Goal: Task Accomplishment & Management: Complete application form

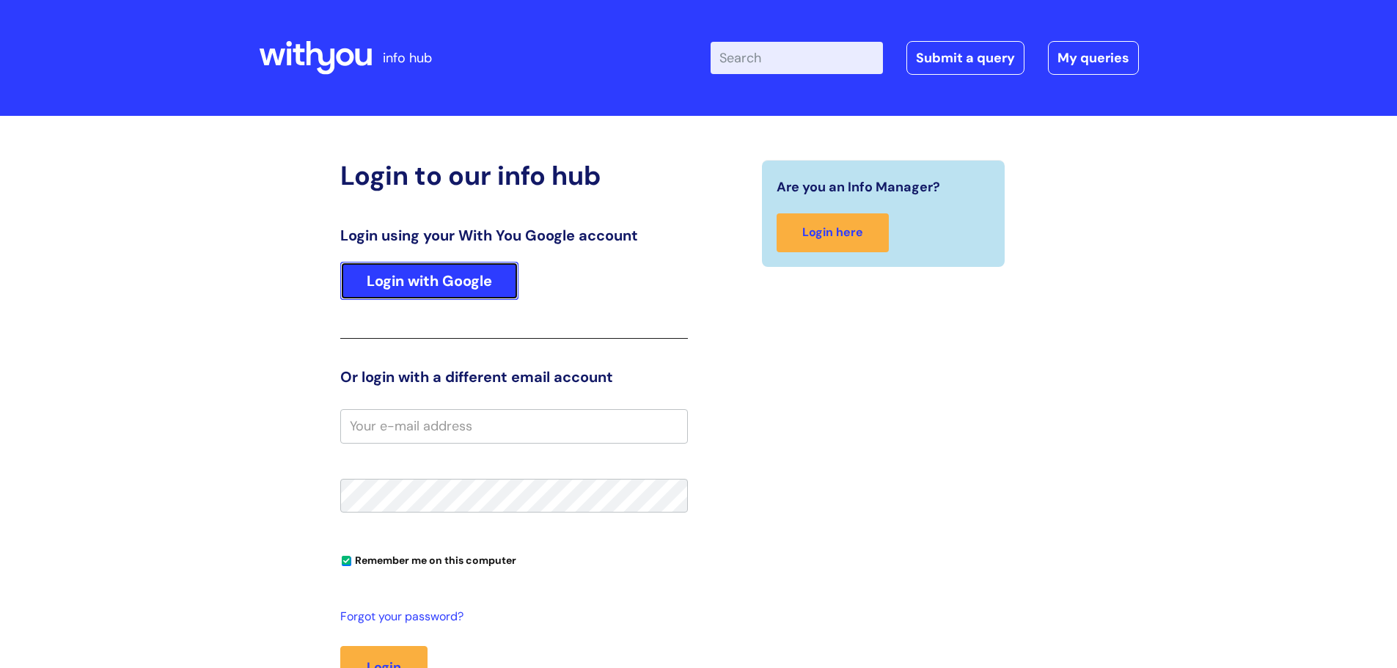
click at [443, 279] on link "Login with Google" at bounding box center [429, 281] width 178 height 38
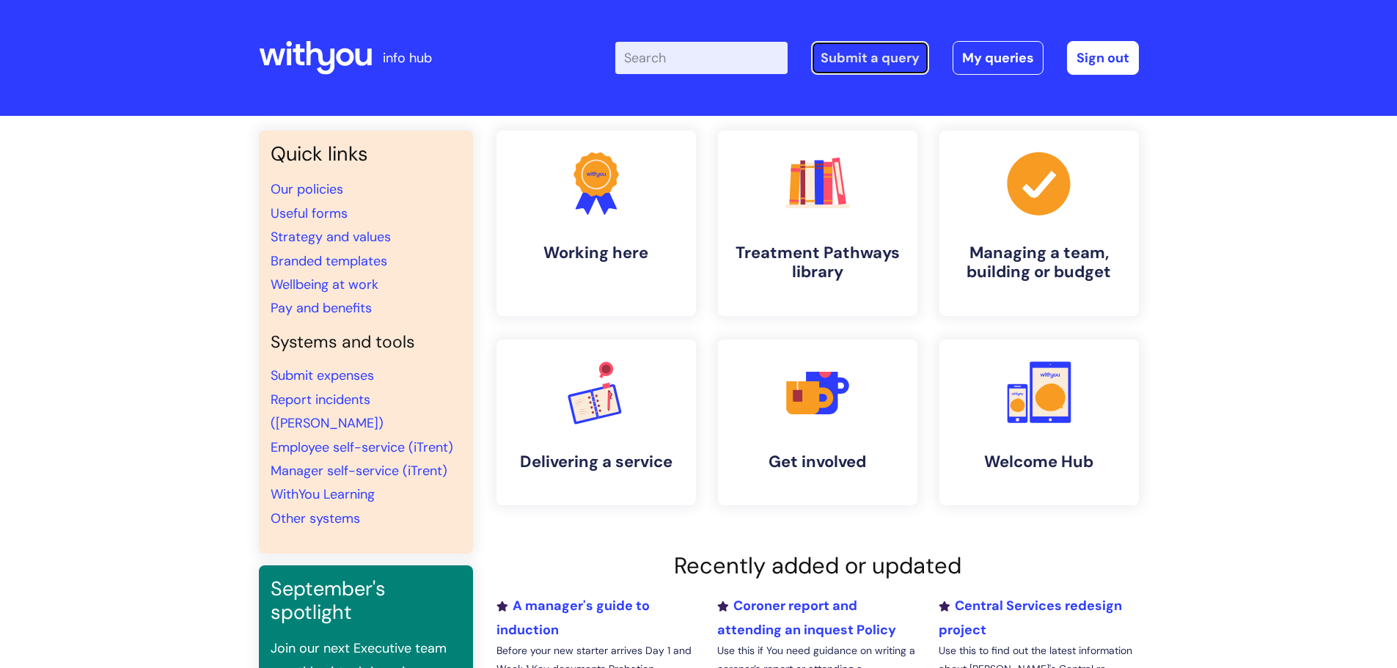
click at [839, 61] on link "Submit a query" at bounding box center [870, 58] width 118 height 34
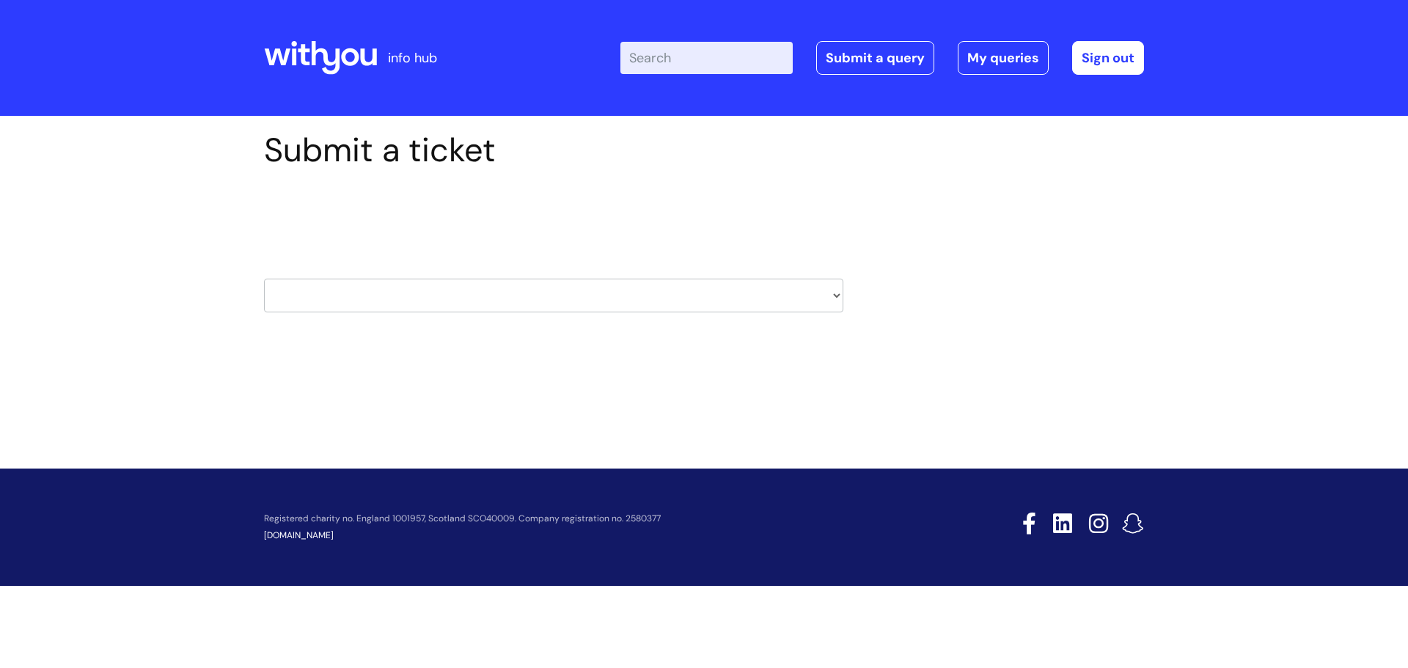
click at [838, 297] on select "HR / People IT and Support Clinical Drug Alerts Finance Accounts Data Support T…" at bounding box center [553, 296] width 579 height 34
select select "it_and_support"
click at [264, 279] on select "HR / People IT and Support Clinical Drug Alerts Finance Accounts Data Support T…" at bounding box center [553, 296] width 579 height 34
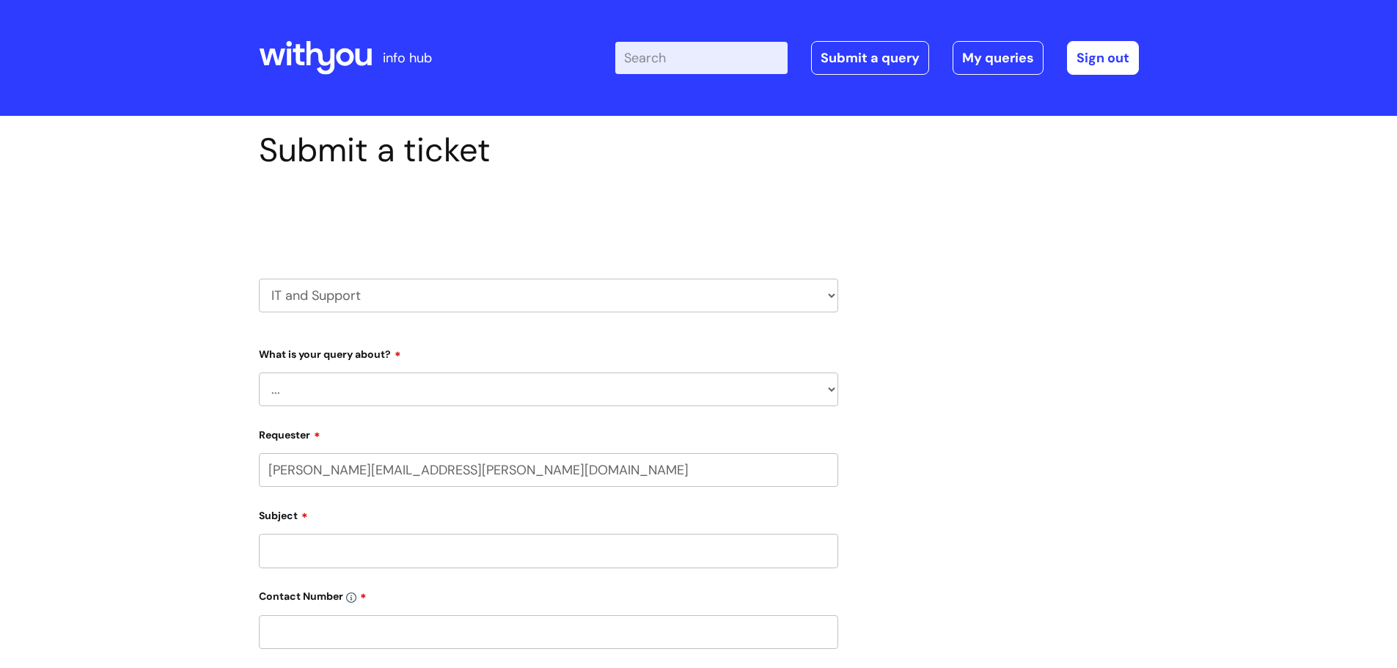
select select "80004286574"
click at [829, 391] on select "... Mobile Phone Reset & MFA Accounts, Starters and Leavers IT Hardware issue I…" at bounding box center [548, 390] width 579 height 34
click at [832, 293] on select "HR / People IT and Support Clinical Drug Alerts Finance Accounts Data Support T…" at bounding box center [548, 296] width 579 height 34
select select "systems"
click at [259, 279] on select "HR / People IT and Support Clinical Drug Alerts Finance Accounts Data Support T…" at bounding box center [548, 296] width 579 height 34
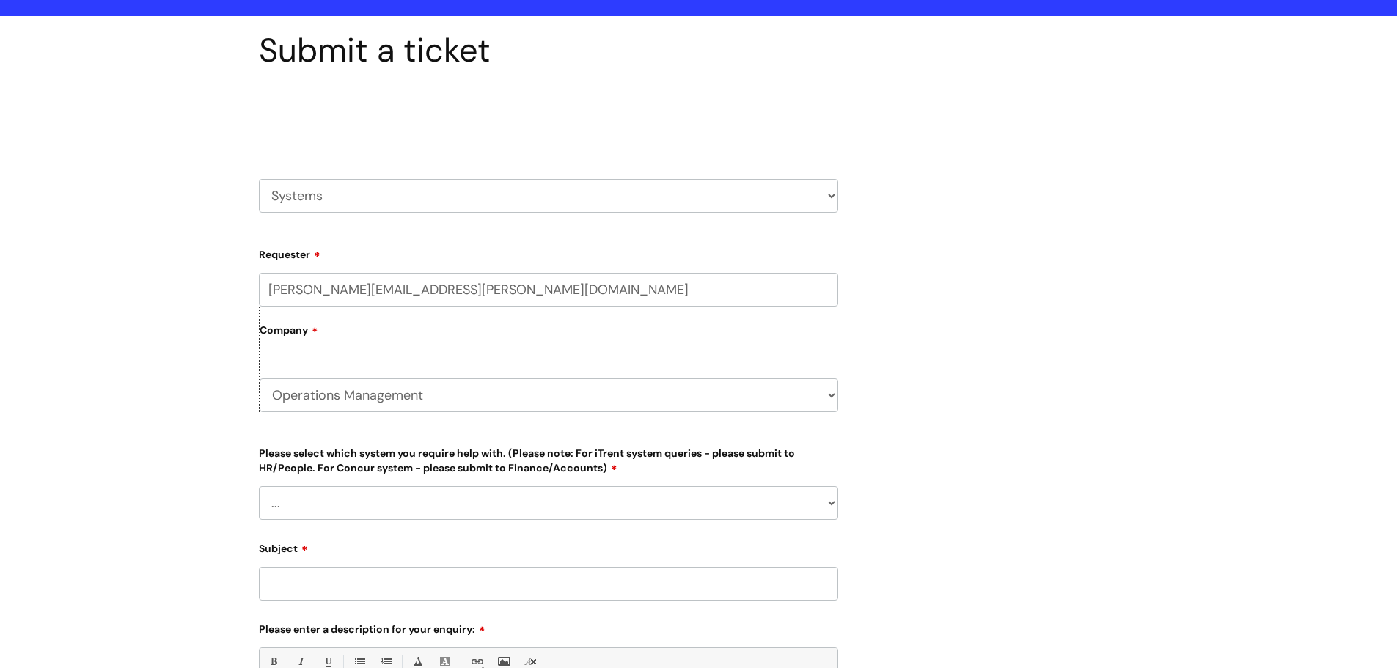
scroll to position [147, 0]
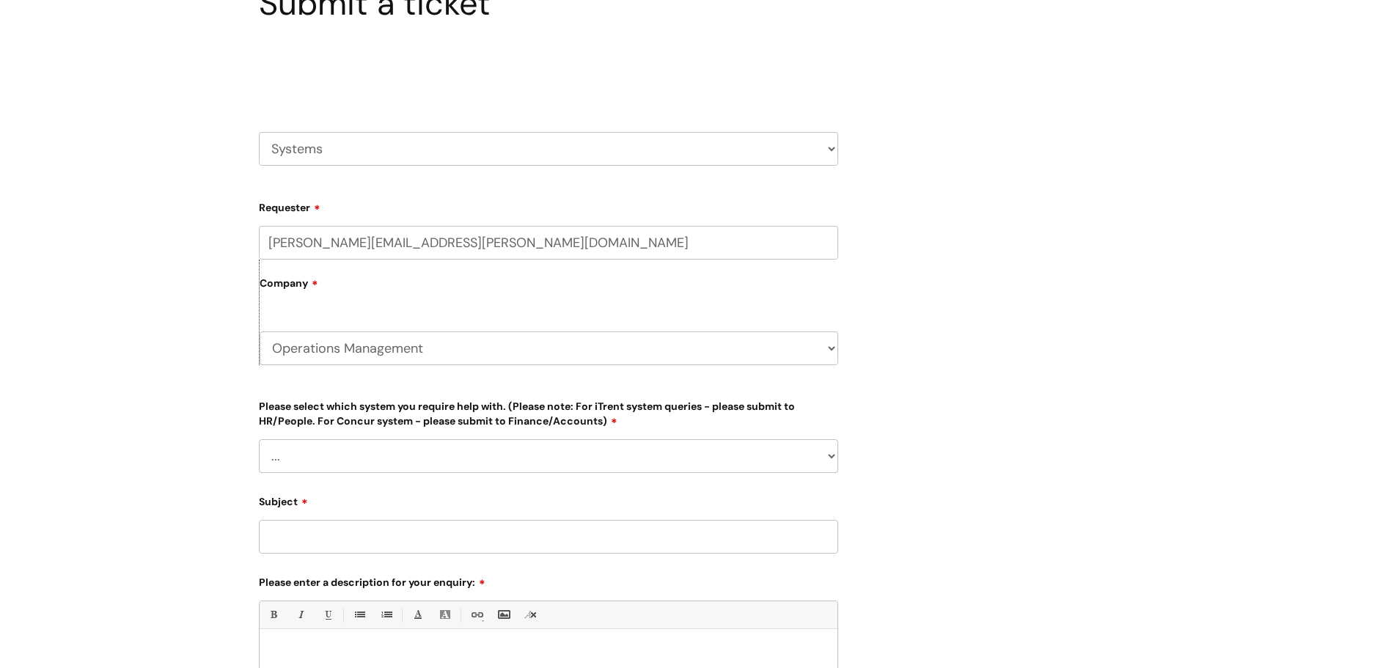
click at [829, 453] on select "... Ulysses Helpdesk Monday.com Nebula fault ILLY CarePath fault Halo fault E-c…" at bounding box center [548, 456] width 579 height 34
select select "Helpdesk"
click at [259, 439] on select "... Ulysses Helpdesk Monday.com Nebula fault ILLY CarePath fault Halo fault E-c…" at bounding box center [548, 456] width 579 height 34
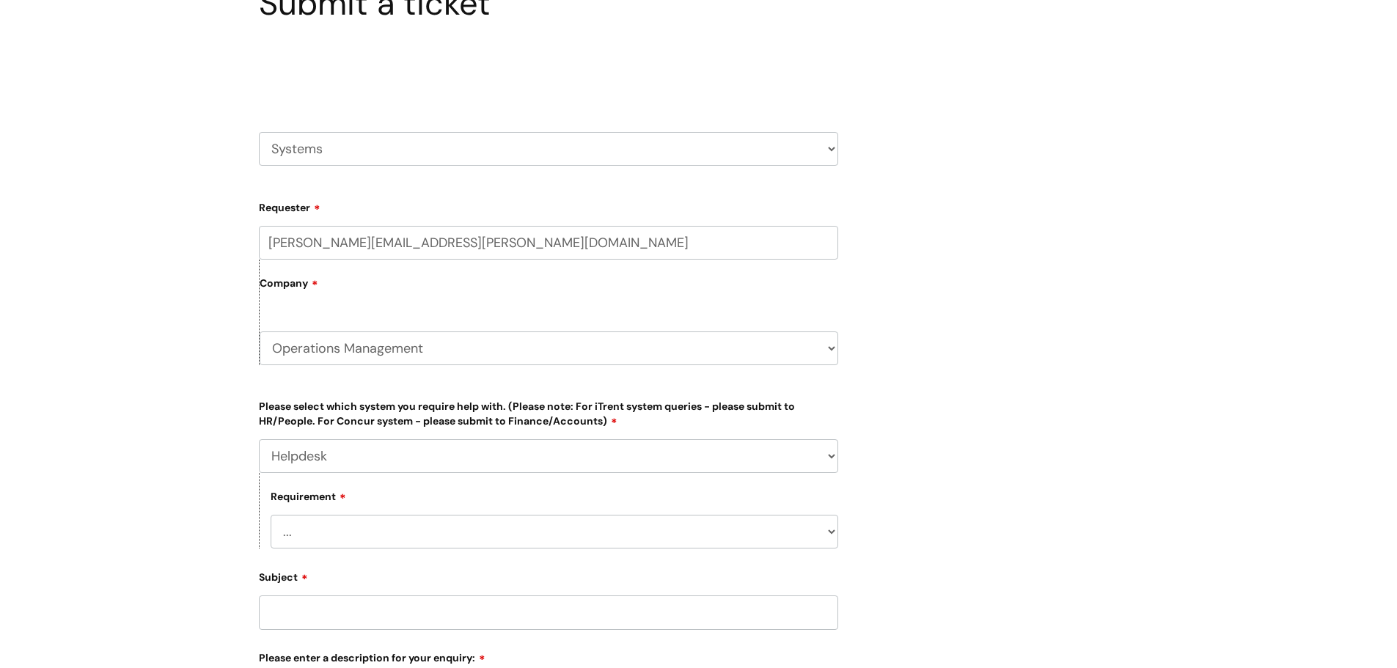
click at [833, 532] on select "... Access required Development Reporting a fault" at bounding box center [555, 532] width 568 height 34
click at [837, 535] on select "... Access required Development Reporting a fault" at bounding box center [555, 532] width 568 height 34
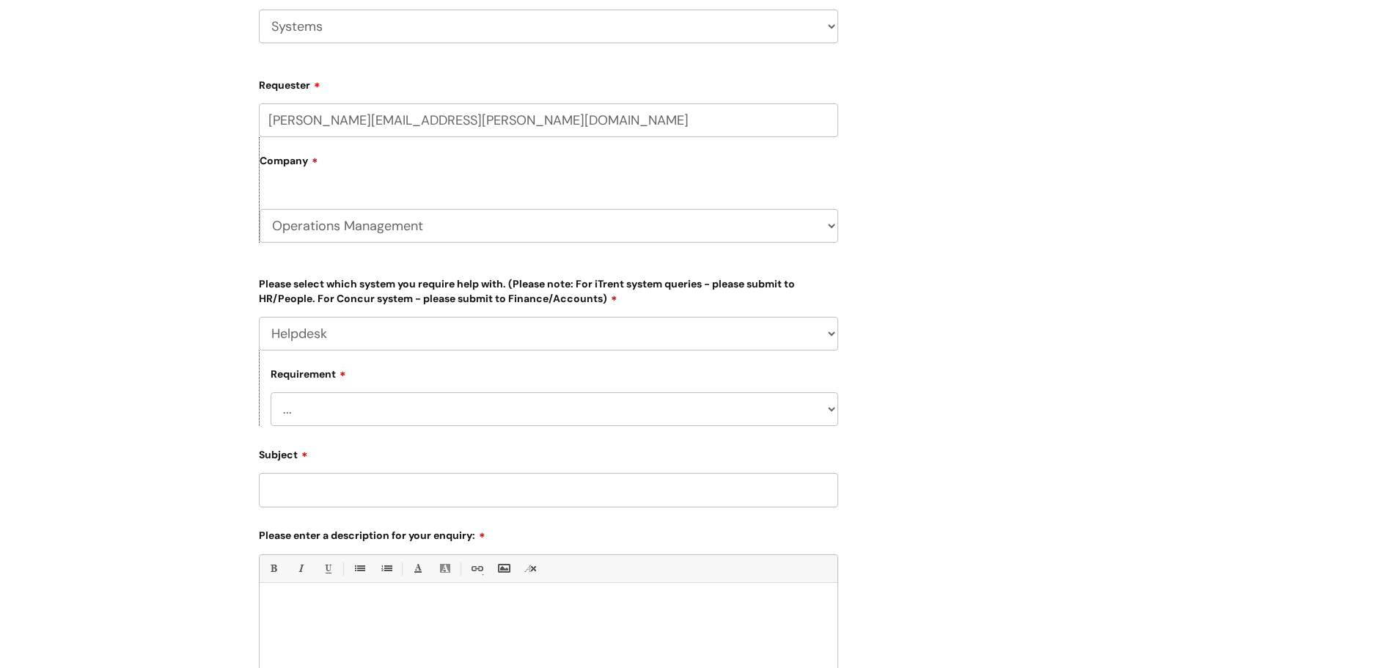
scroll to position [367, 0]
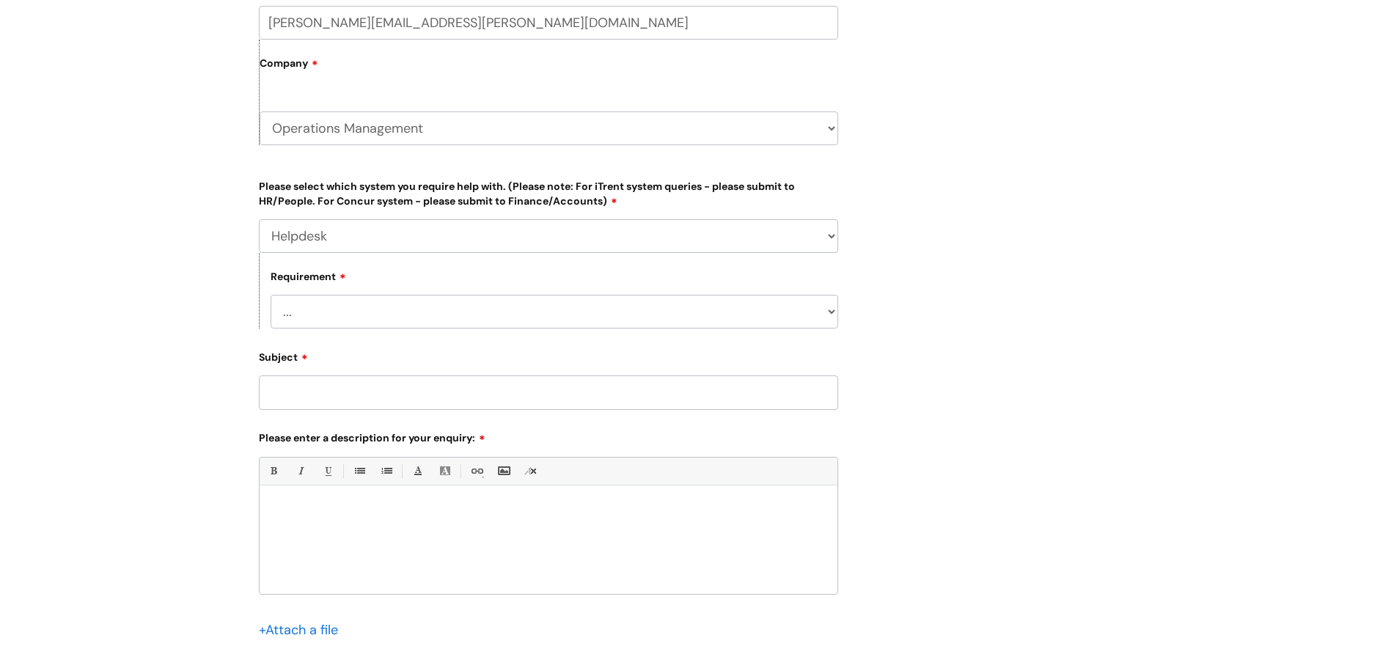
click at [412, 408] on input "Subject" at bounding box center [548, 392] width 579 height 34
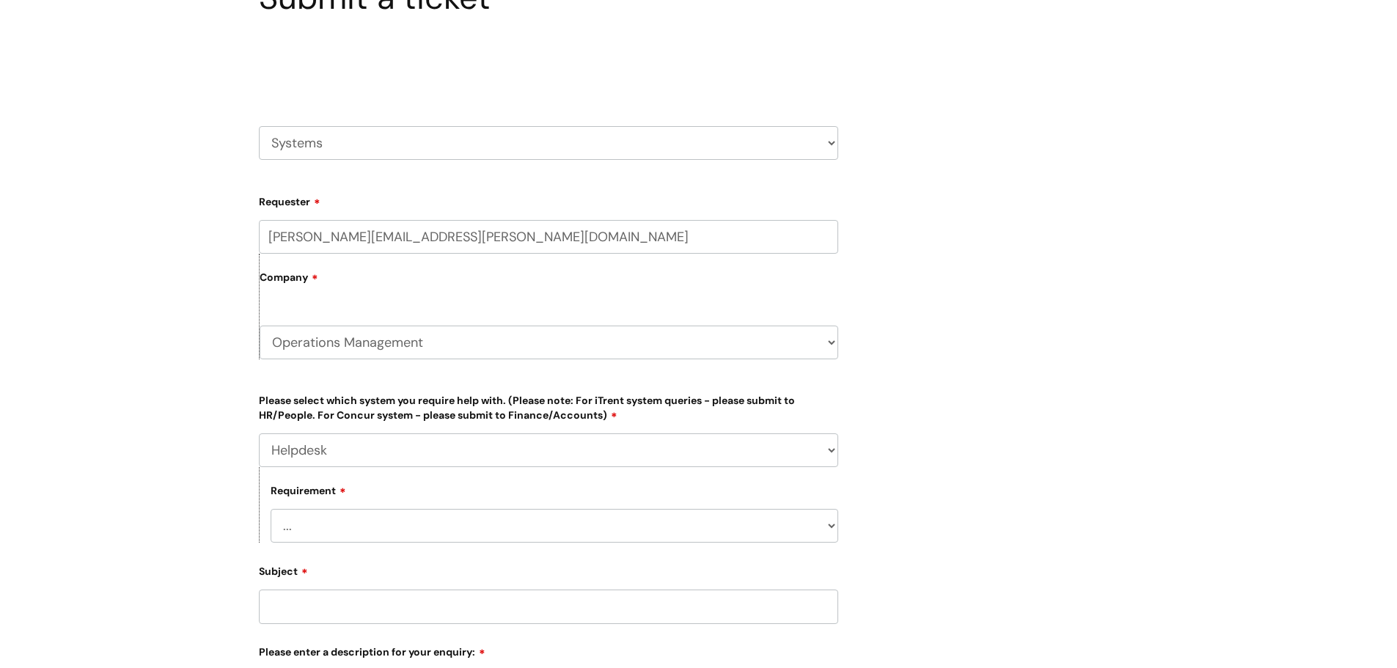
scroll to position [147, 0]
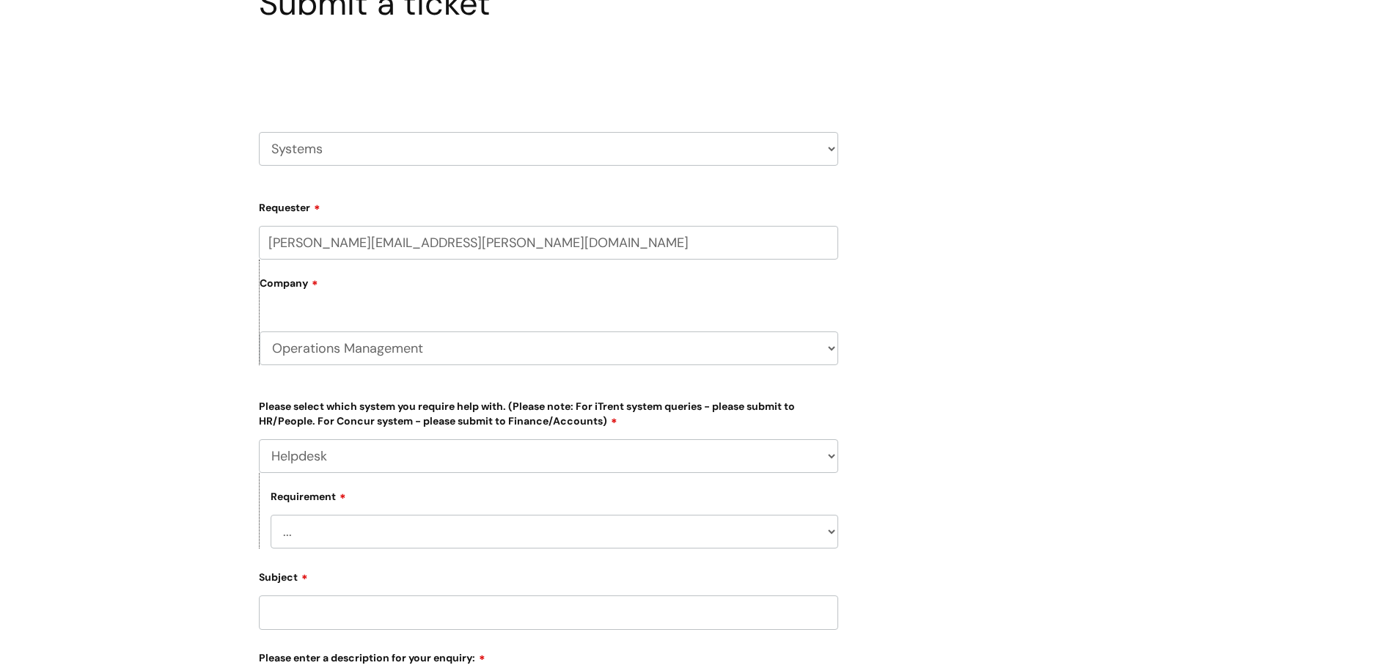
click at [835, 146] on select "HR / People IT and Support Clinical Drug Alerts Finance Accounts Data Support T…" at bounding box center [548, 149] width 579 height 34
click at [832, 146] on select "HR / People IT and Support Clinical Drug Alerts Finance Accounts Data Support T…" at bounding box center [548, 149] width 579 height 34
select select "it_and_support"
click at [259, 132] on select "HR / People IT and Support Clinical Drug Alerts Finance Accounts Data Support T…" at bounding box center [548, 149] width 579 height 34
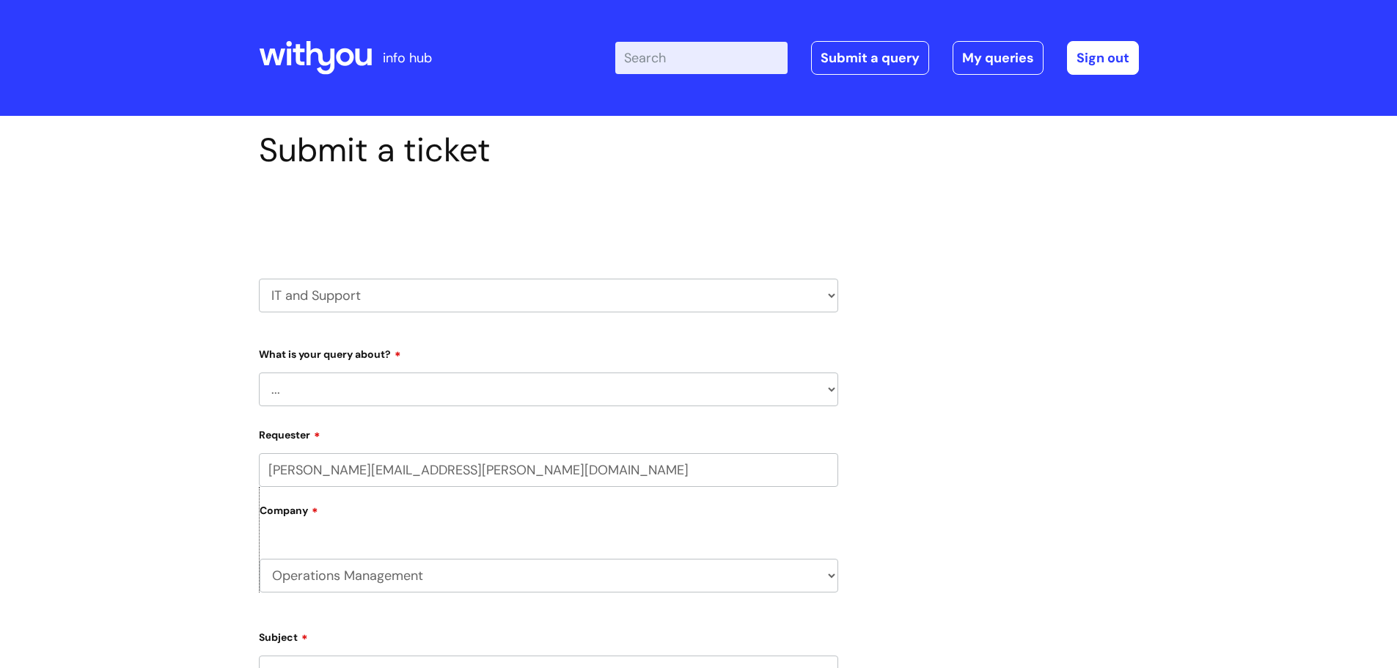
click at [830, 391] on select "... Mobile Phone Reset & MFA Accounts, Starters and Leavers IT Hardware issue I…" at bounding box center [548, 390] width 579 height 34
select select "System/software"
click at [259, 373] on select "... Mobile Phone Reset & MFA Accounts, Starters and Leavers IT Hardware issue I…" at bounding box center [548, 390] width 579 height 34
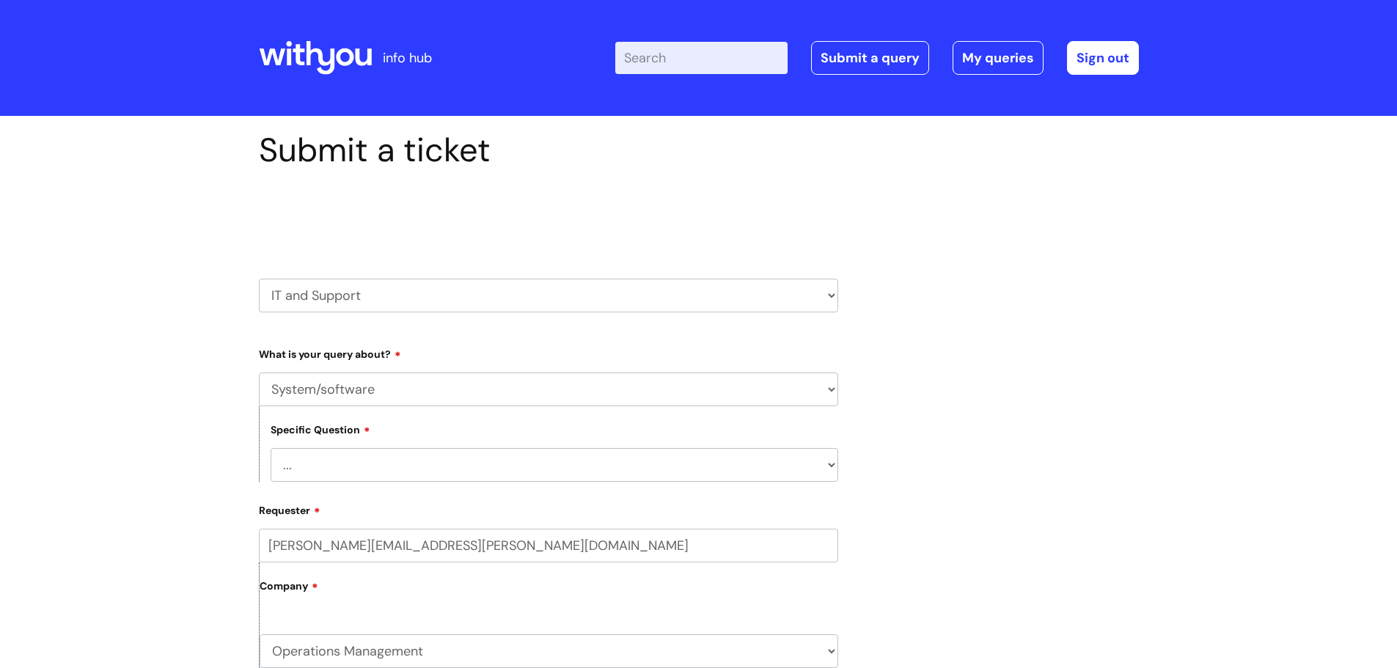
click at [836, 467] on select "... Halo PCMIS Iaptus NHS Email CJSM Email Mitel Another System Google (Workspa…" at bounding box center [555, 465] width 568 height 34
select select "Google (Workspace)"
click at [271, 448] on select "... Halo PCMIS Iaptus NHS Email CJSM Email Mitel Another System Google (Workspa…" at bounding box center [555, 465] width 568 height 34
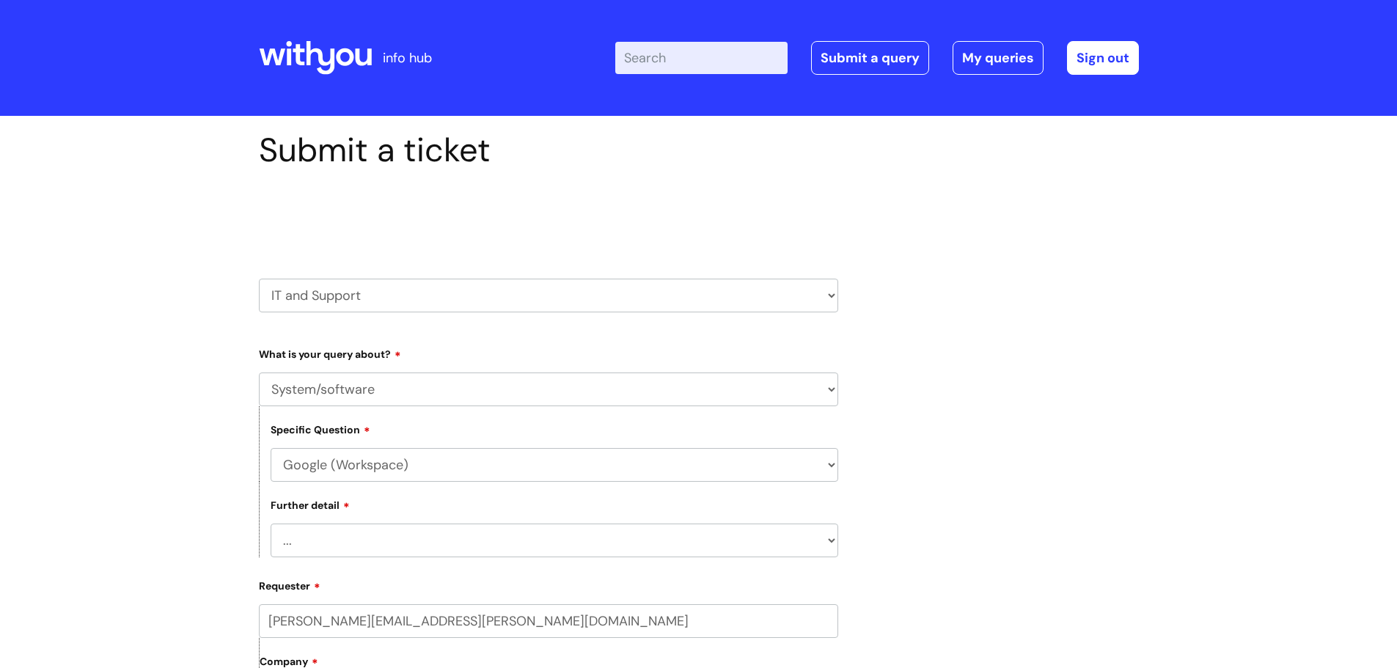
click at [825, 546] on select "... I’d like to add/remove user(s) to a shared email inbox I’d like to add/remo…" at bounding box center [555, 541] width 568 height 34
select select "I’d like to add/remove user(s) to a shared drive or make a change to a shared d…"
click at [271, 524] on select "... I’d like to add/remove user(s) to a shared email inbox I’d like to add/remo…" at bounding box center [555, 541] width 568 height 34
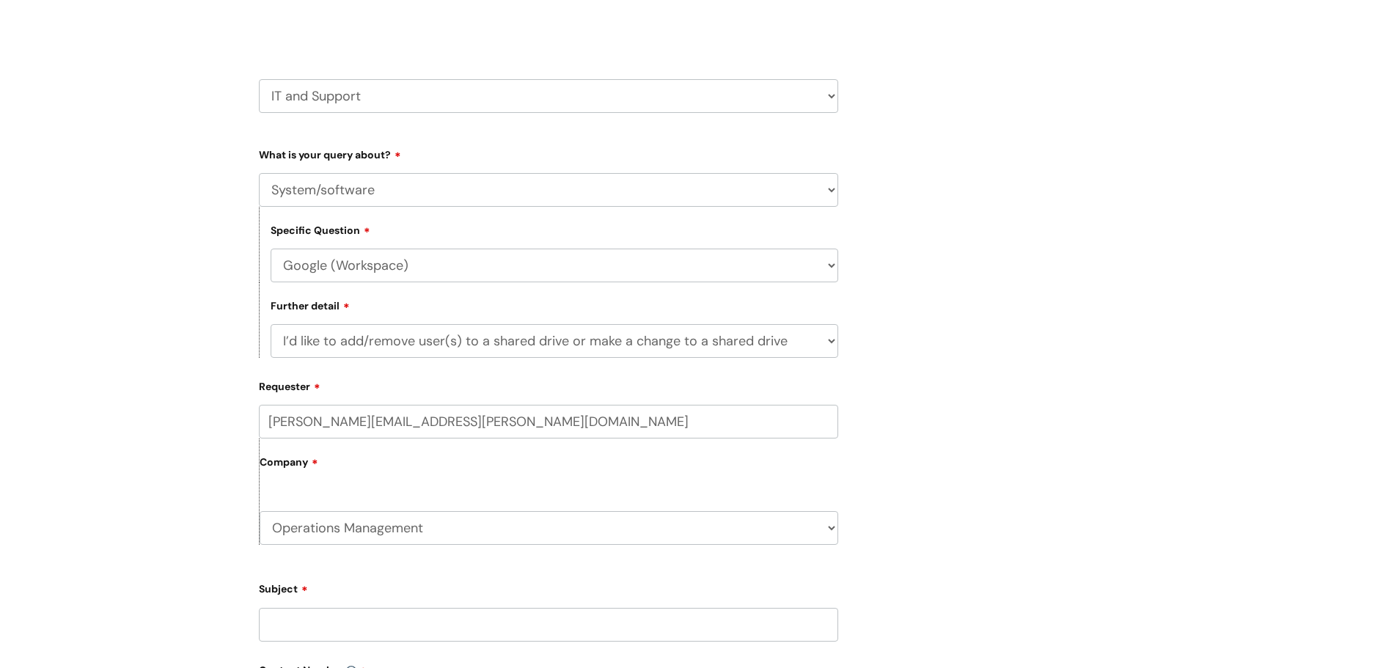
scroll to position [220, 0]
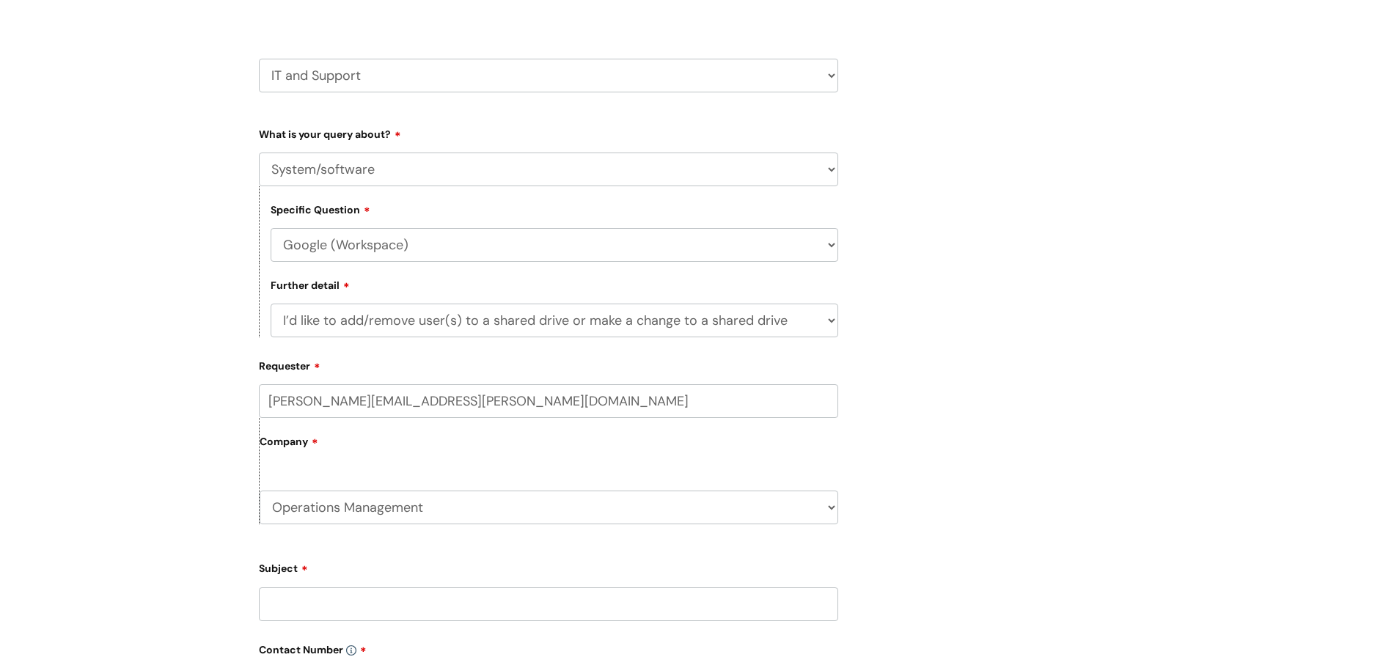
click at [388, 606] on input "Subject" at bounding box center [548, 604] width 579 height 34
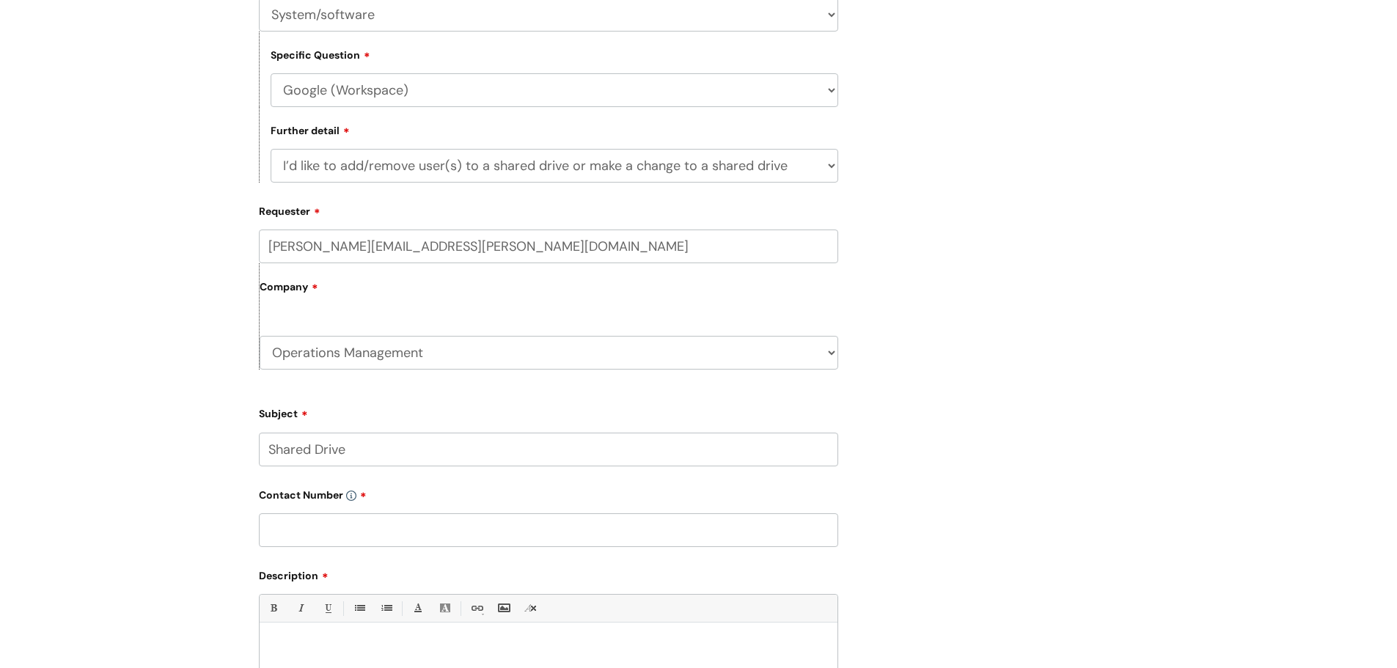
scroll to position [440, 0]
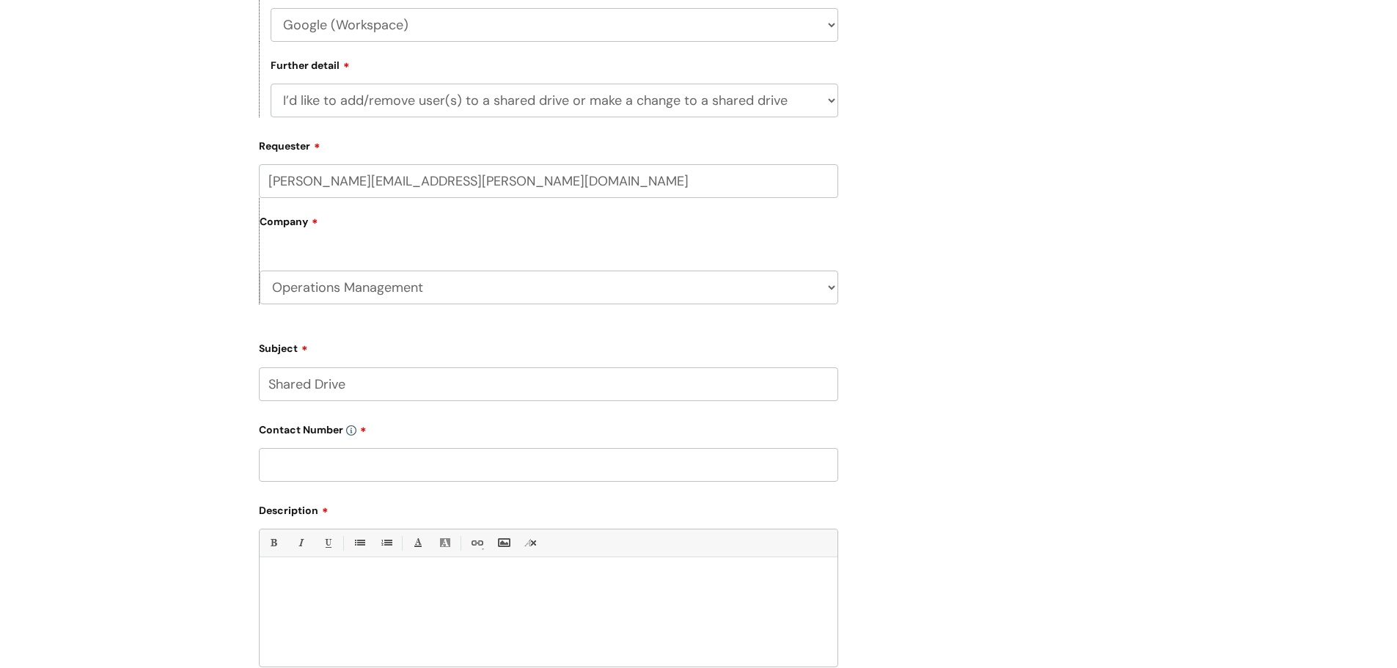
type input "Shared Drive"
click at [378, 596] on div at bounding box center [549, 615] width 578 height 101
